Goal: Task Accomplishment & Management: Complete application form

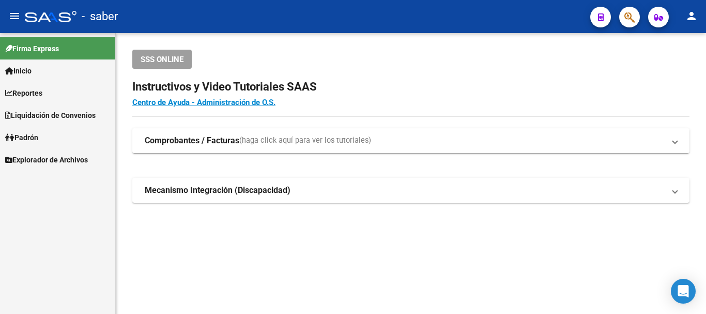
click at [630, 17] on icon "button" at bounding box center [629, 17] width 10 height 12
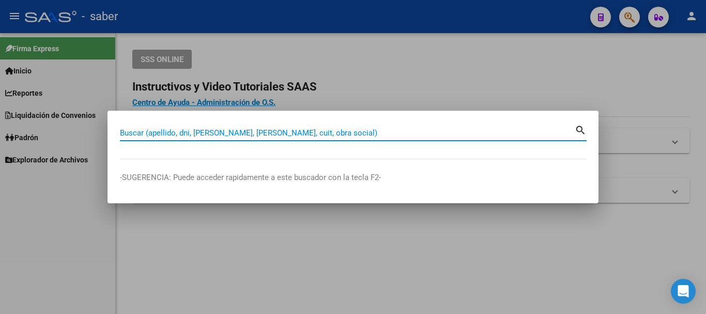
click at [257, 124] on div "Buscar (apellido, dni, cuil, nro traspaso, cuit, obra social) search" at bounding box center [353, 132] width 467 height 18
paste input "20926831888"
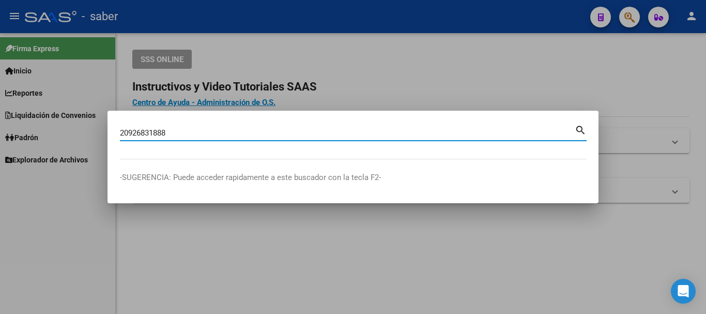
type input "20926831888"
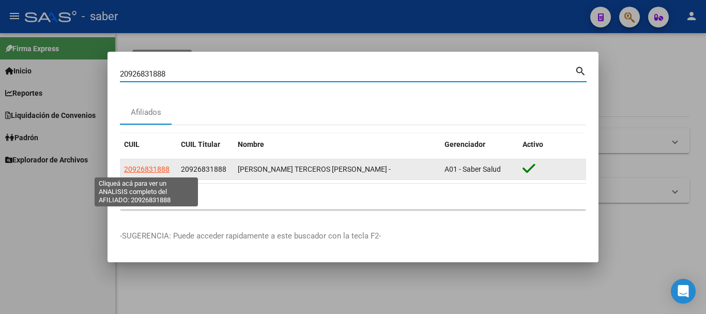
click at [160, 169] on span "20926831888" at bounding box center [146, 169] width 45 height 8
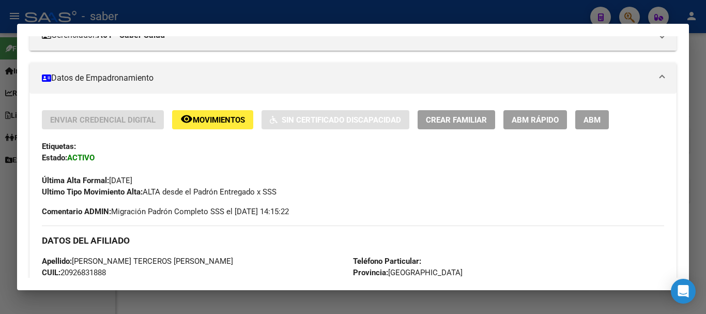
scroll to position [155, 0]
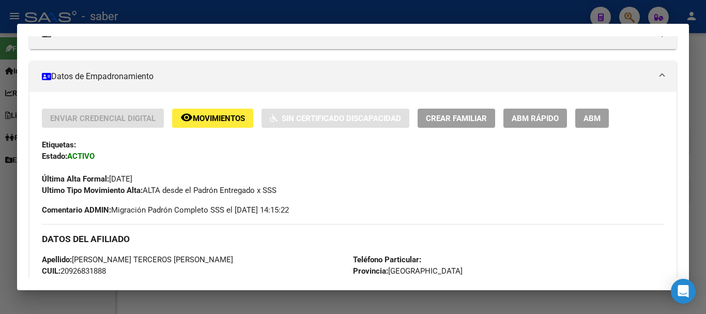
click at [480, 114] on span "Crear Familiar" at bounding box center [456, 118] width 61 height 9
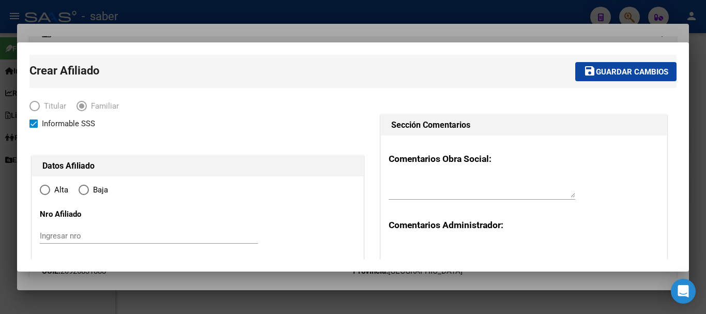
type input "30-54612840-3"
type input "QUILMES"
type input "1878"
type input "ESQUIU 1468"
radio input "true"
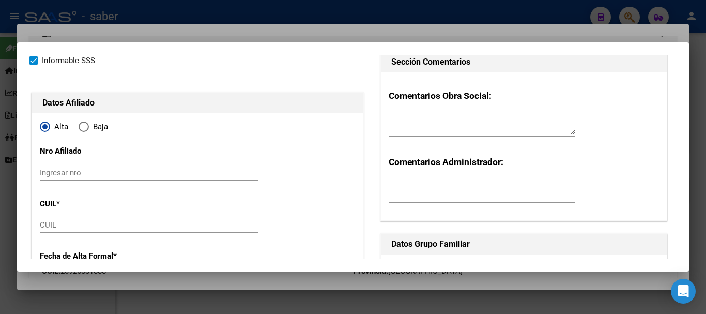
scroll to position [103, 0]
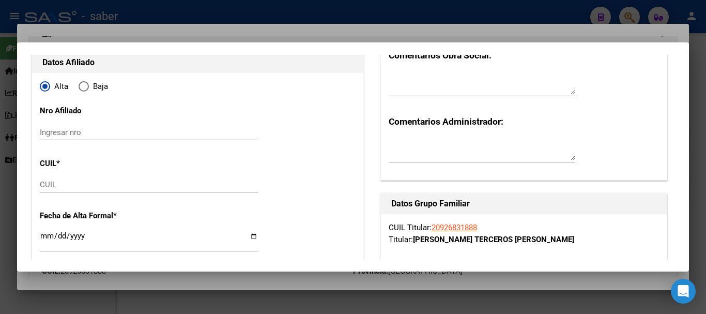
type input "30-54612840-3"
click at [96, 187] on input "CUIL" at bounding box center [149, 184] width 218 height 9
type input "27-29498557-9"
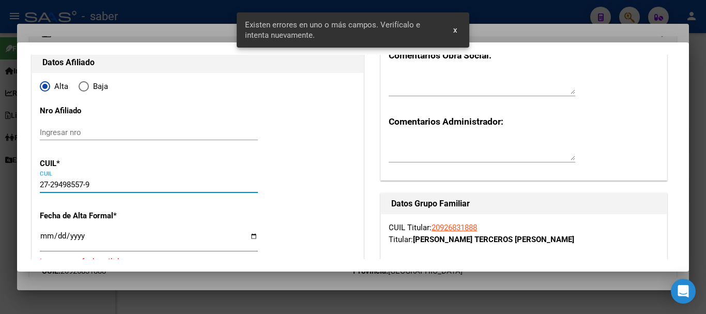
type input "29498557"
type input "[PERSON_NAME]"
type input "[DATE]"
type input "BERAZATEGUI"
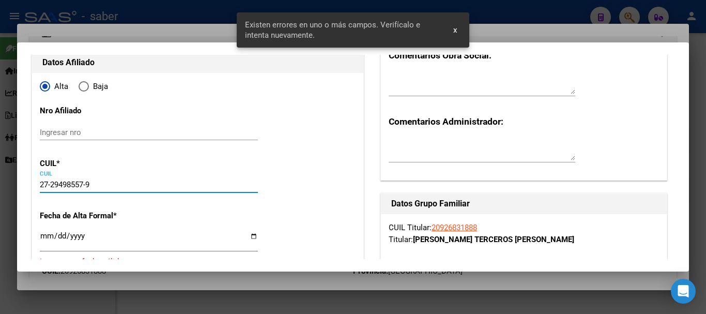
type input "1884"
type input "134"
type input "2251"
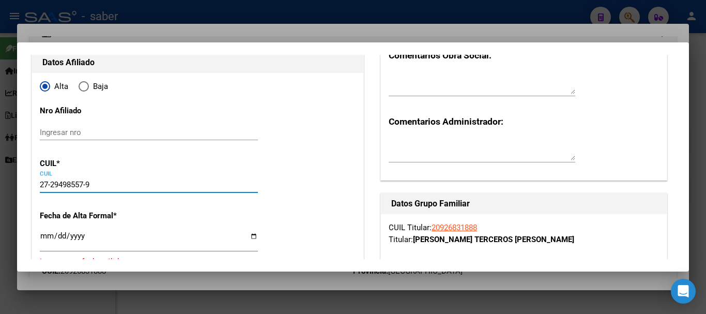
drag, startPoint x: 38, startPoint y: 181, endPoint x: 0, endPoint y: 170, distance: 39.7
click at [0, 170] on div "20926831888 Buscar (apellido, dni, cuil, nro traspaso, cuit, obra social) searc…" at bounding box center [353, 157] width 706 height 314
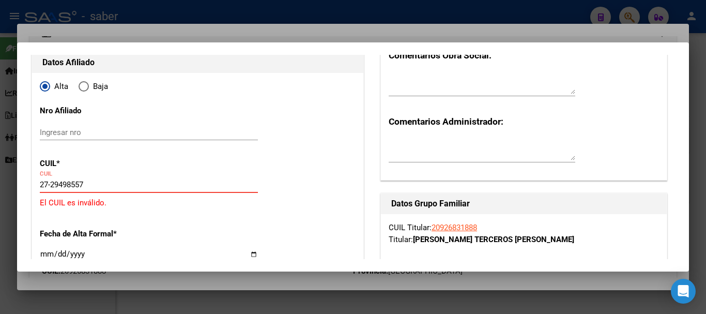
type input "27-29498557-9"
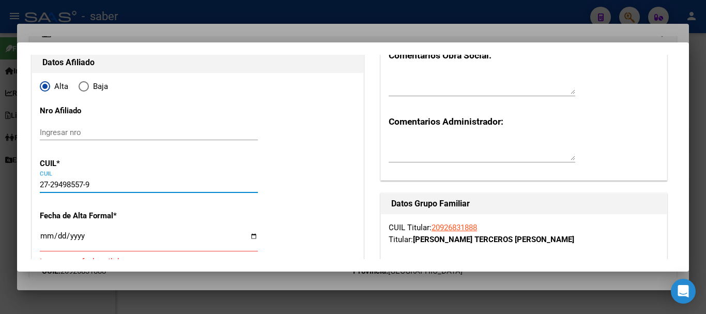
type input "BERAZATEGUI"
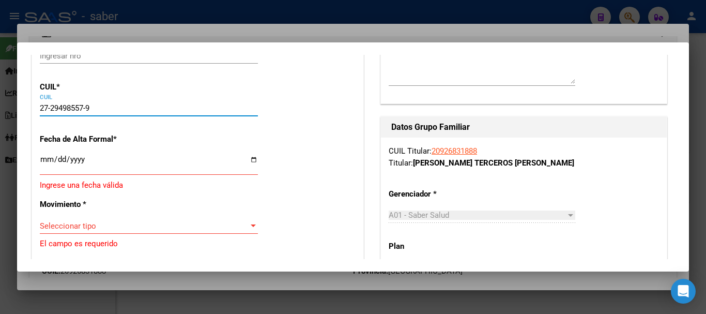
scroll to position [155, 0]
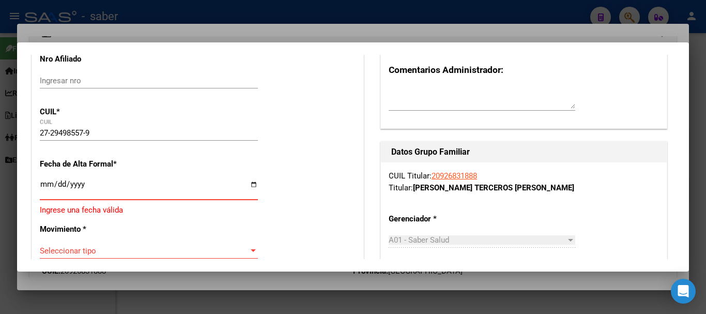
drag, startPoint x: 96, startPoint y: 135, endPoint x: 0, endPoint y: 104, distance: 100.3
click at [0, 104] on div "20926831888 Buscar (apellido, dni, cuil, nro traspaso, cuit, obra social) searc…" at bounding box center [353, 157] width 706 height 314
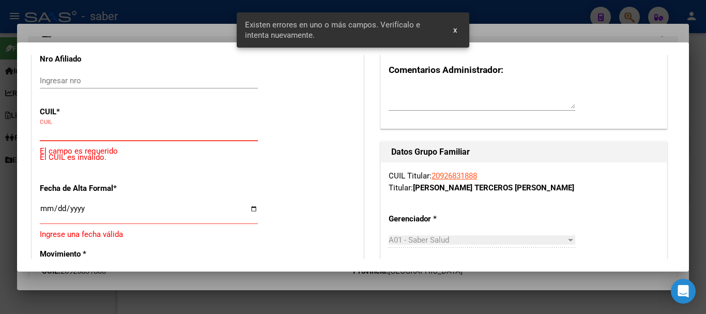
paste input "27-29498557-9"
type input "27-29498557-9"
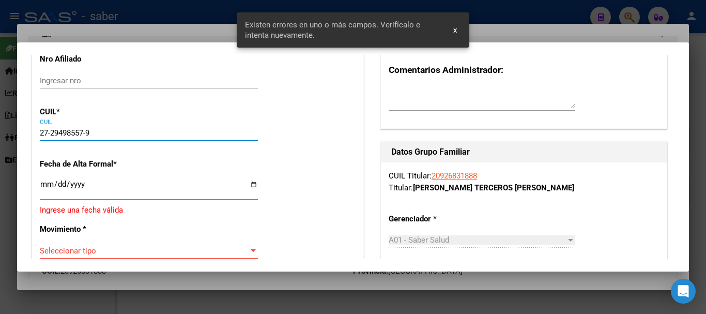
type input "BERAZATEGUI"
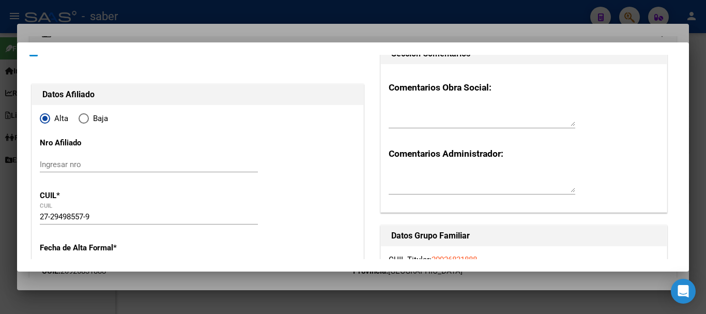
scroll to position [52, 0]
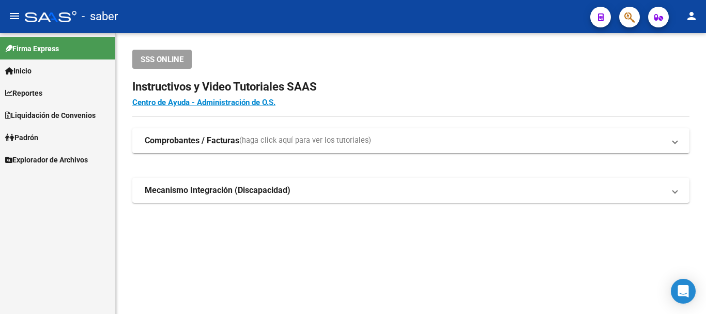
click at [631, 10] on span "button" at bounding box center [629, 17] width 10 height 21
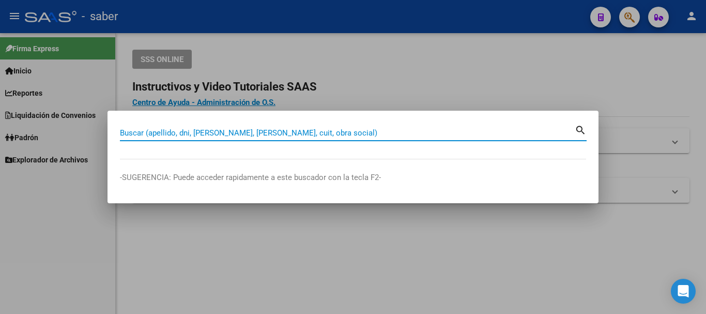
click at [241, 136] on input "Buscar (apellido, dni, [PERSON_NAME], [PERSON_NAME], cuit, obra social)" at bounding box center [347, 132] width 455 height 9
paste input "20926831888"
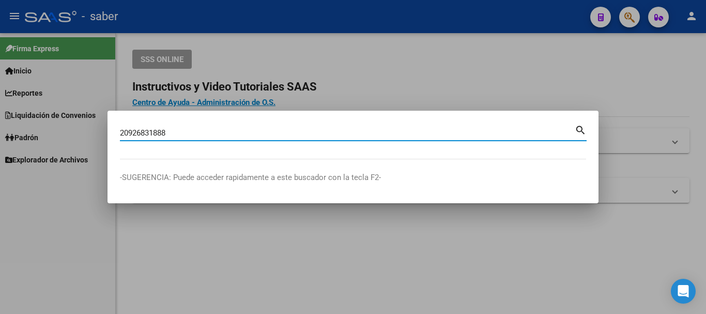
type input "20926831888"
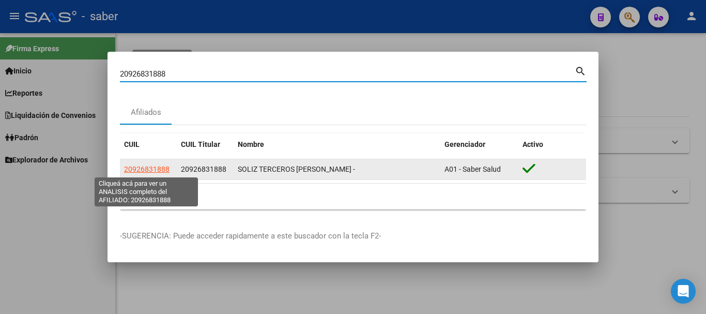
click at [160, 168] on span "20926831888" at bounding box center [146, 169] width 45 height 8
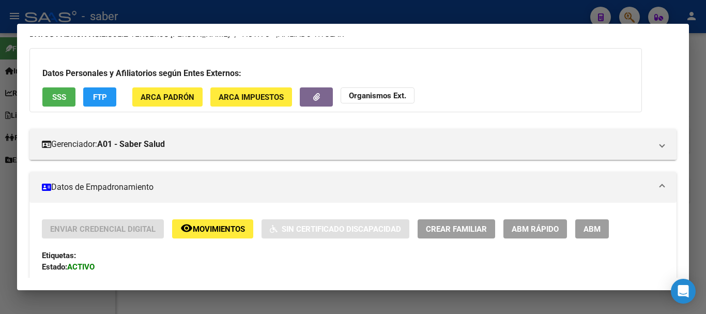
scroll to position [103, 0]
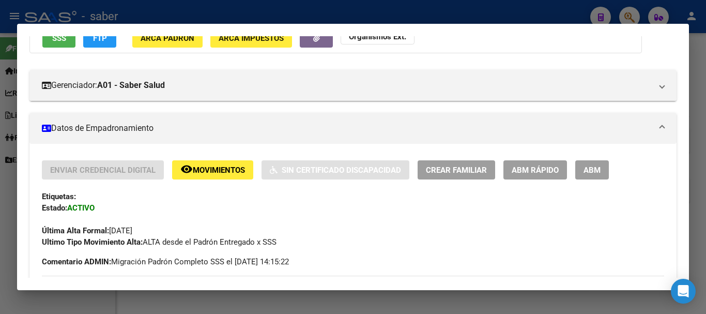
click at [469, 171] on span "Crear Familiar" at bounding box center [456, 169] width 61 height 9
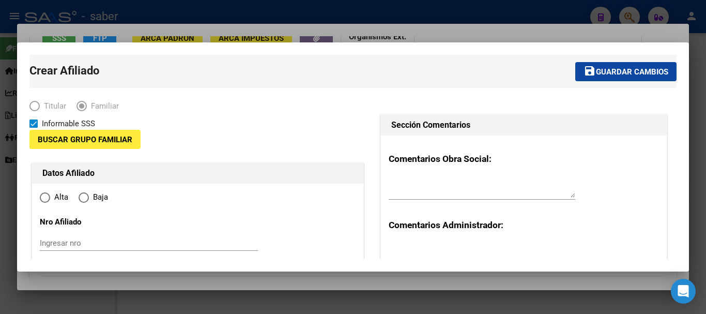
type input "30-54612840-3"
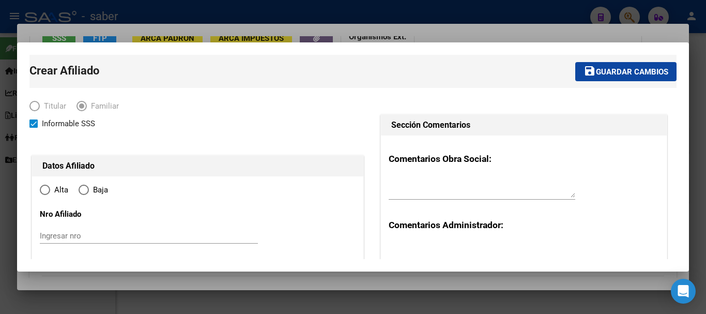
type input "QUILMES"
type input "1878"
type input "ESQUIU 1468"
radio input "true"
type input "30-54612840-3"
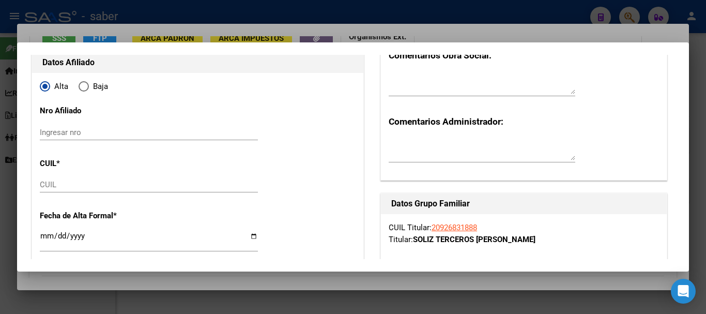
click at [67, 177] on div "CUIL" at bounding box center [149, 185] width 218 height 16
paste input "27-29498557-9"
type input "27-29498557-9"
type input "29498557"
type input "[PERSON_NAME]"
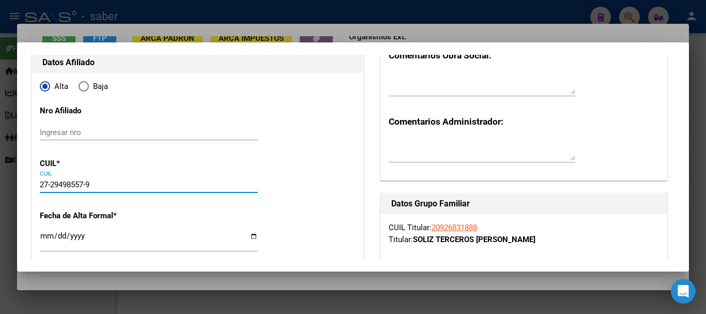
type input "[PERSON_NAME]"
type input "[DATE]"
type input "BERAZATEGUI"
type input "1884"
type input "134"
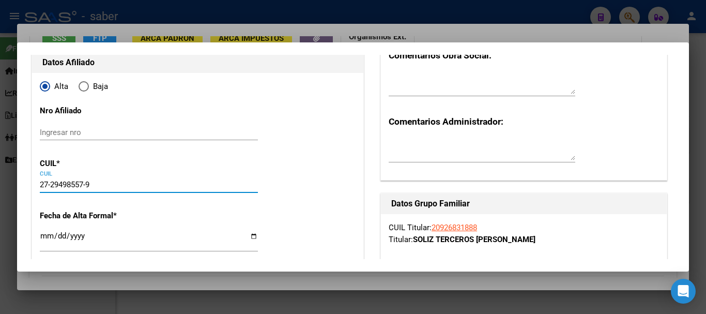
type input "2251"
type input "27-29498557-9"
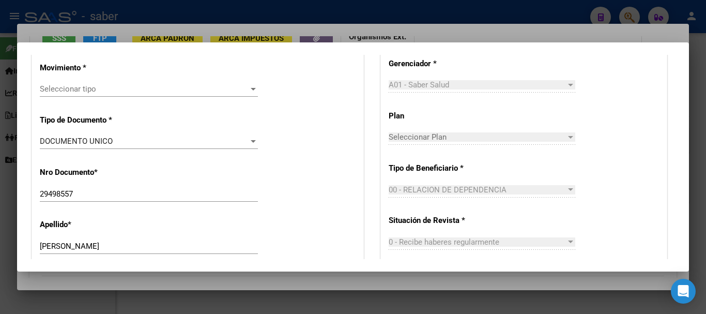
scroll to position [258, 0]
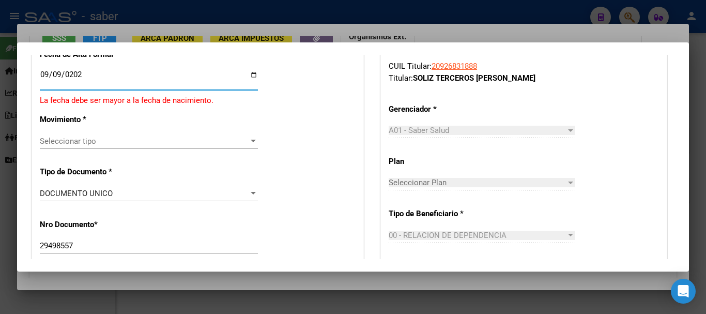
type input "[DATE]"
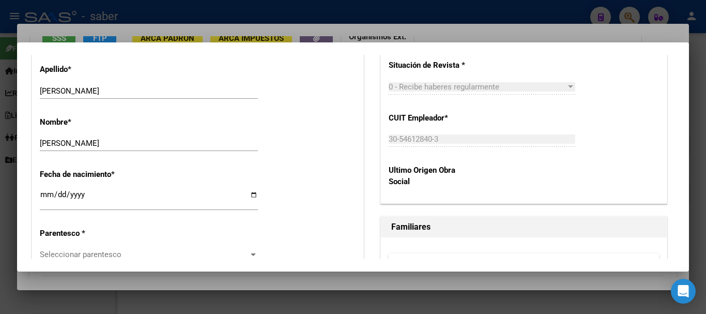
scroll to position [517, 0]
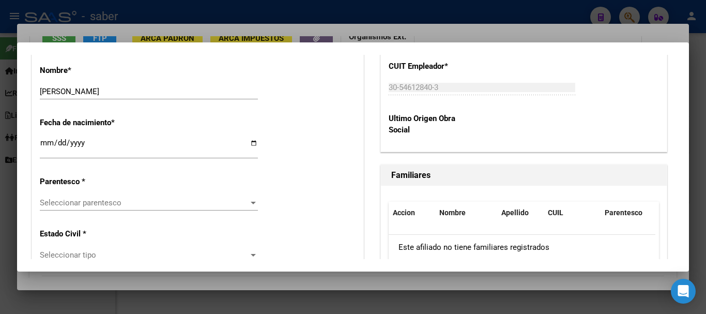
click at [90, 210] on div "Seleccionar parentesco Seleccionar parentesco" at bounding box center [149, 203] width 218 height 16
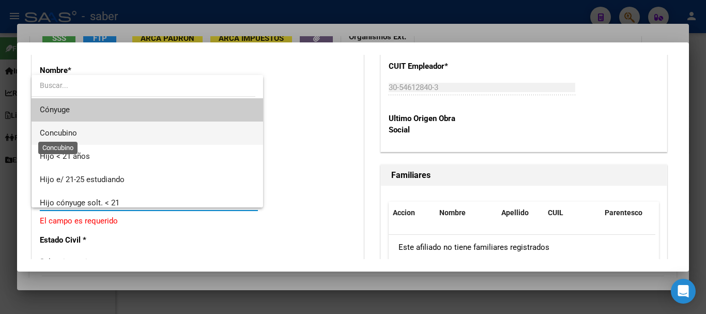
click at [63, 129] on span "Concubino" at bounding box center [58, 132] width 37 height 9
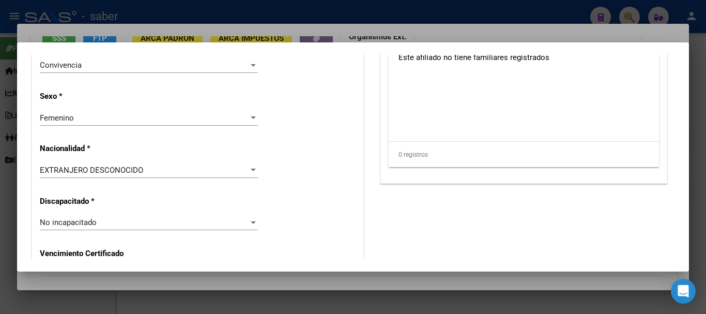
scroll to position [723, 0]
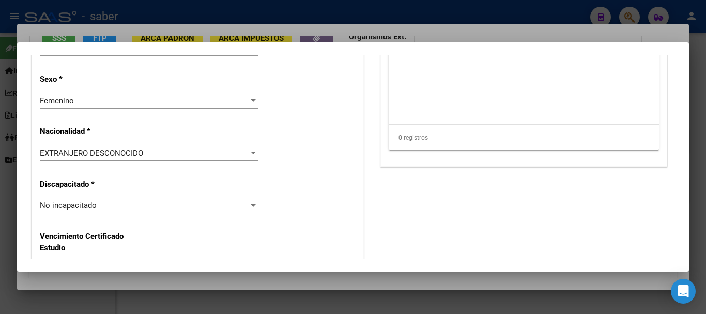
click at [135, 158] on div "EXTRANJERO DESCONOCIDO Seleccionar tipo" at bounding box center [149, 153] width 218 height 16
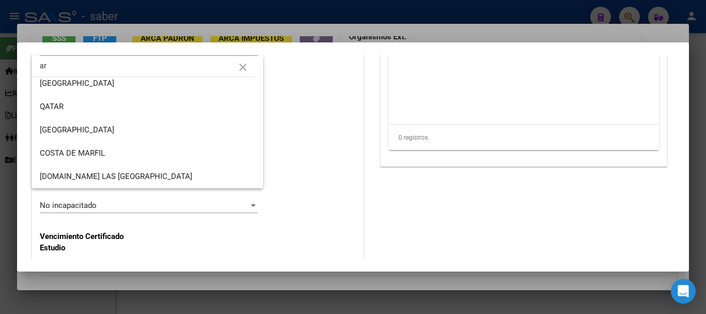
scroll to position [0, 0]
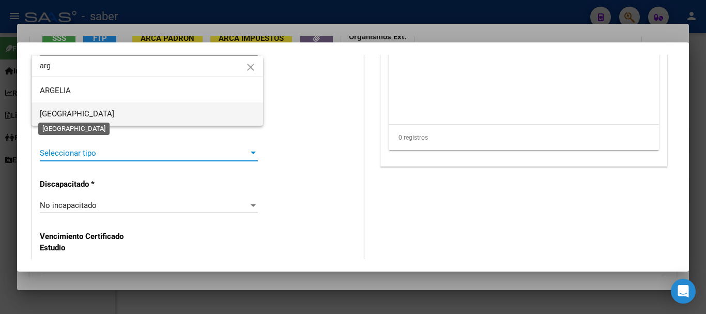
type input "arg"
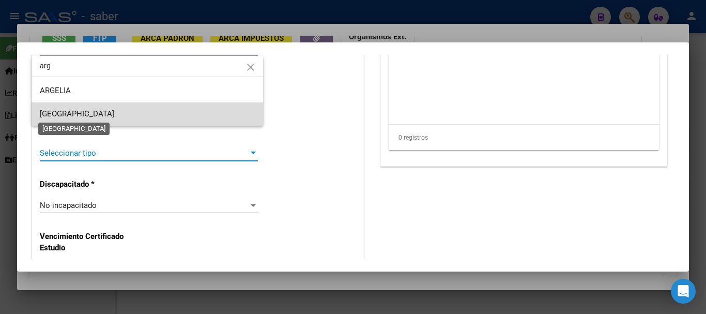
click at [70, 112] on span "[GEOGRAPHIC_DATA]" at bounding box center [77, 113] width 74 height 9
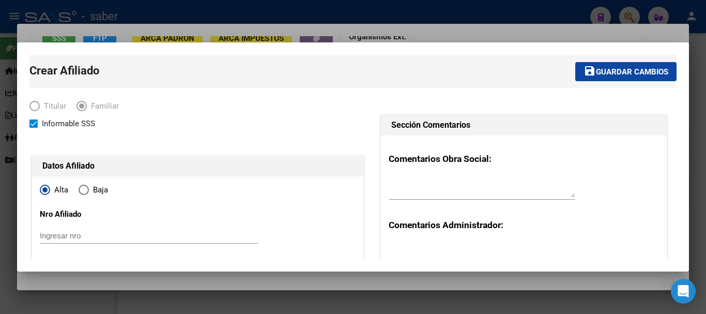
click at [611, 74] on span "Guardar cambios" at bounding box center [632, 71] width 72 height 9
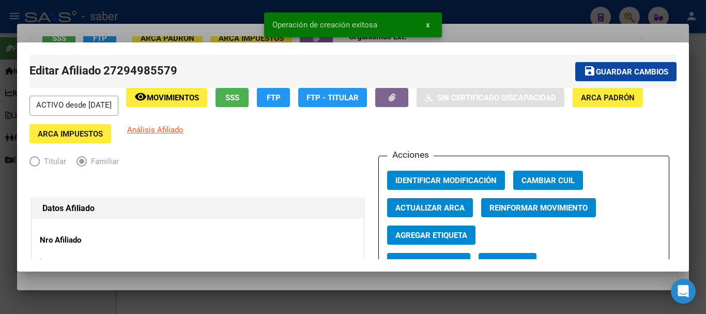
click at [503, 12] on div at bounding box center [353, 157] width 706 height 314
